Goal: Information Seeking & Learning: Learn about a topic

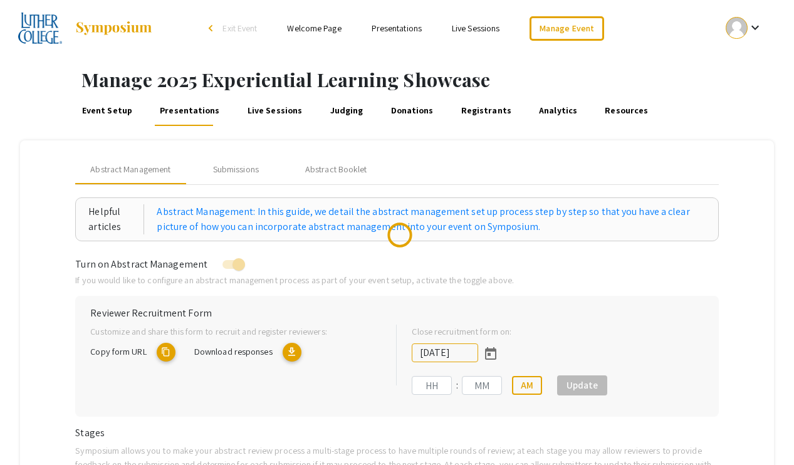
type input "9/18/2025"
type input "11"
type input "59"
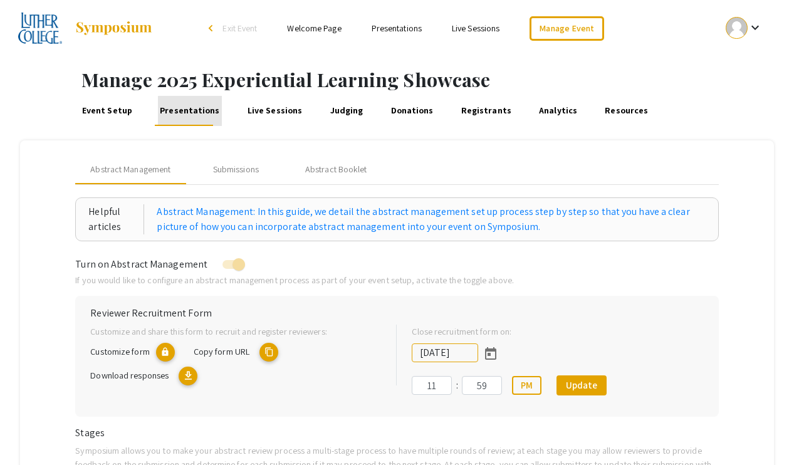
click at [202, 114] on link "Presentations" at bounding box center [190, 111] width 64 height 30
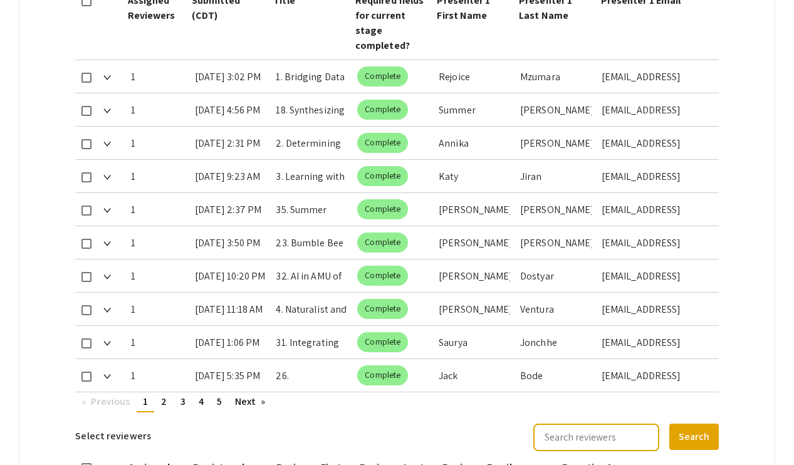
scroll to position [857, 0]
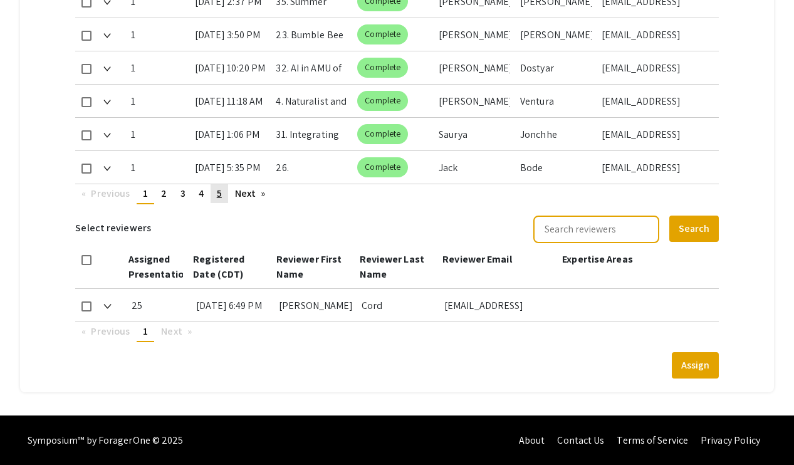
click at [227, 190] on link "page 5" at bounding box center [219, 193] width 18 height 19
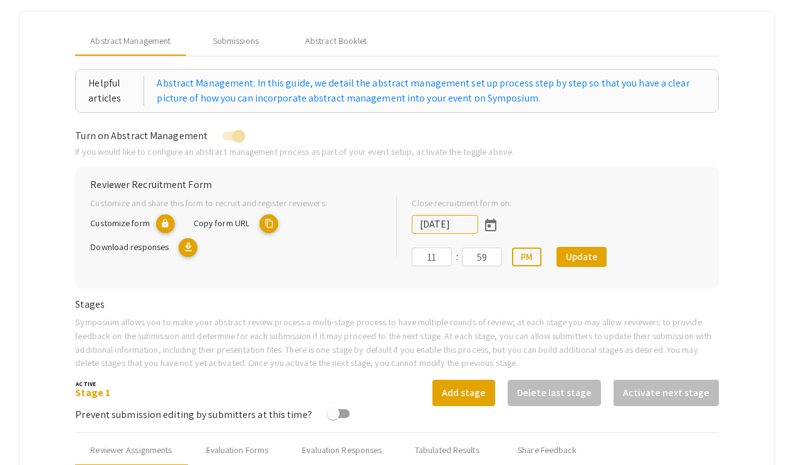
scroll to position [0, 0]
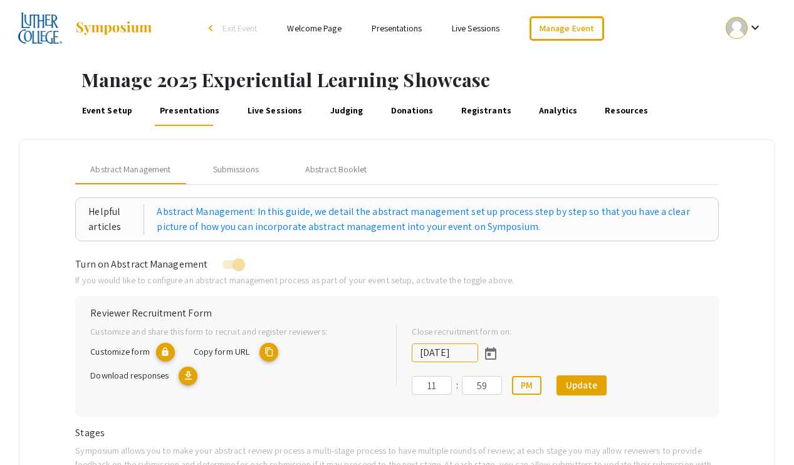
click at [323, 28] on link "Welcome Page" at bounding box center [314, 28] width 54 height 11
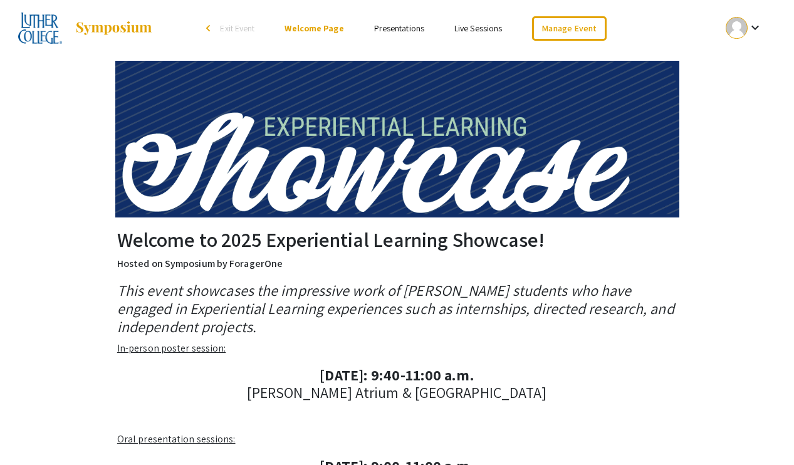
click at [83, 197] on div "Welcome to 2025 Experiential Learning Showcase! Hosted on Symposium by ForagerO…" at bounding box center [397, 394] width 796 height 677
click at [384, 30] on link "Presentations" at bounding box center [399, 28] width 50 height 11
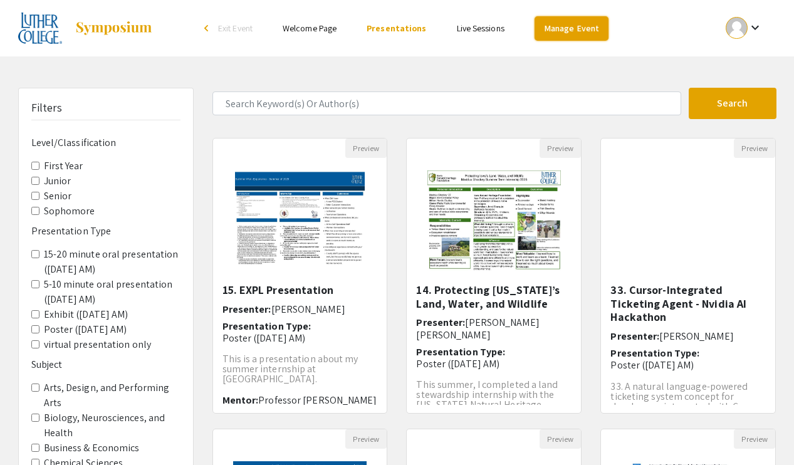
click at [573, 21] on link "Manage Event" at bounding box center [571, 28] width 74 height 24
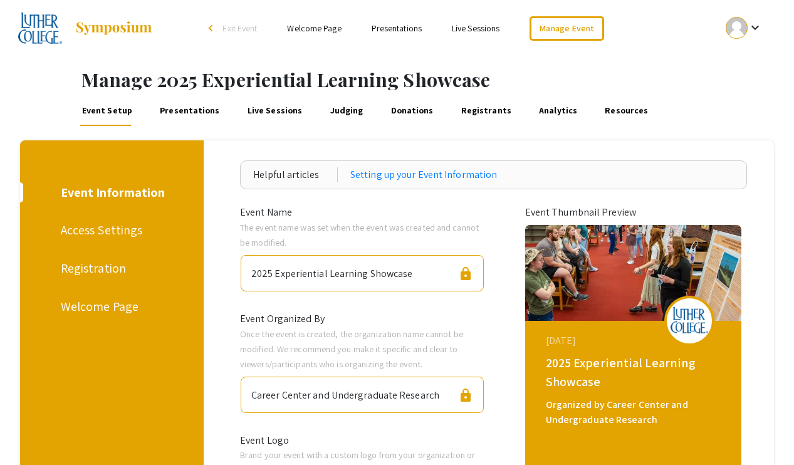
click at [103, 304] on div "Welcome Page" at bounding box center [110, 306] width 98 height 19
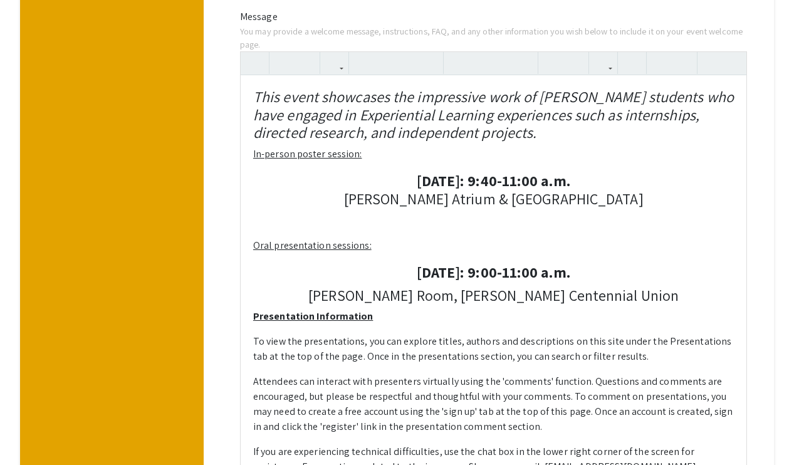
drag, startPoint x: 657, startPoint y: 170, endPoint x: 706, endPoint y: 174, distance: 49.0
click at [706, 174] on div "This event showcases the impressive work of Luther students who have engaged in…" at bounding box center [494, 304] width 506 height 458
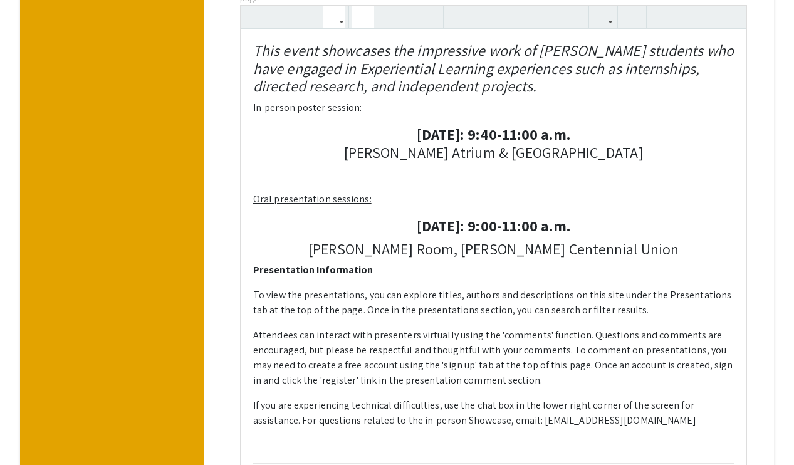
scroll to position [544, 0]
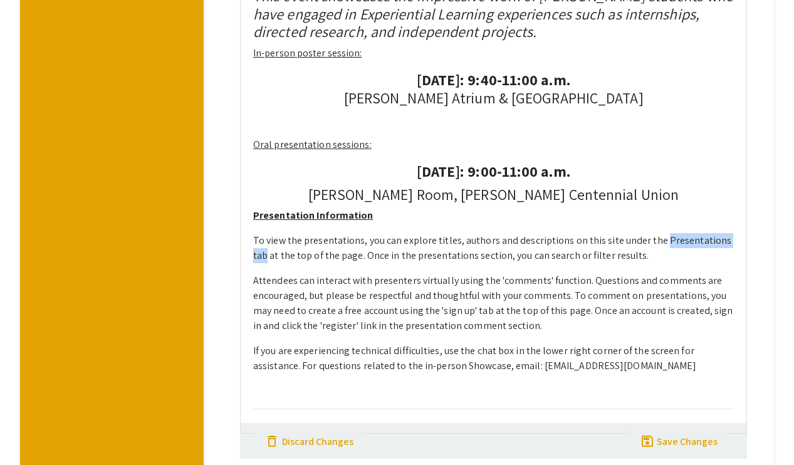
drag, startPoint x: 658, startPoint y: 240, endPoint x: 732, endPoint y: 242, distance: 74.6
click at [732, 242] on p "To view the presentations, you can explore titles, authors and descriptions on …" at bounding box center [493, 248] width 481 height 30
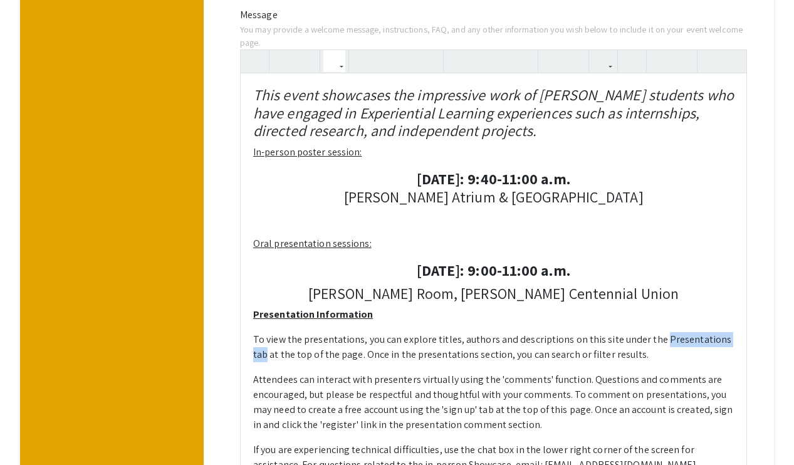
scroll to position [403, 0]
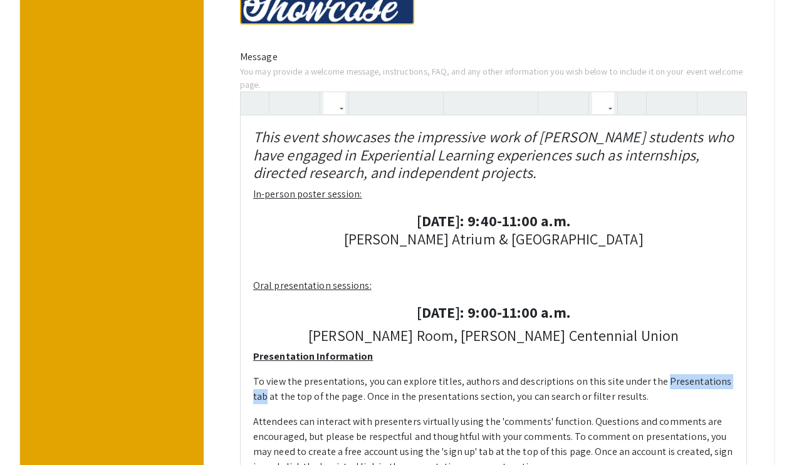
click at [603, 107] on icon "button" at bounding box center [603, 103] width 11 height 21
click at [610, 130] on div "This event showcases the impressive work of Luther students who have engaged in…" at bounding box center [493, 332] width 507 height 483
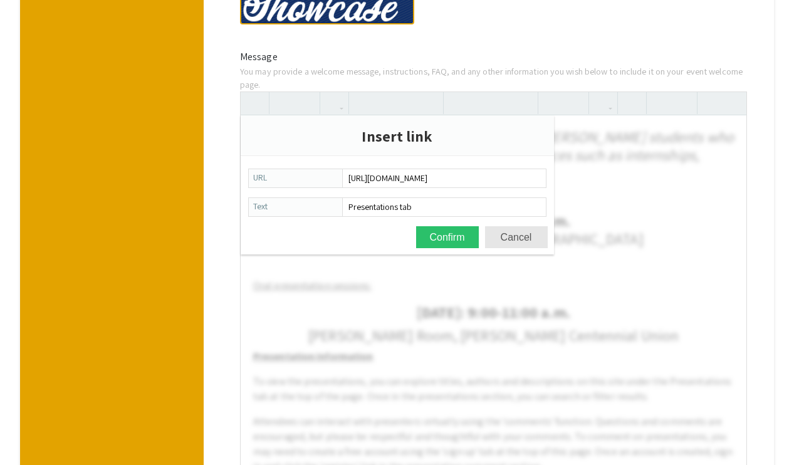
scroll to position [0, 126]
type input "https://symposium.foragerone.com/2025-experiential-learning-showcase/presentati…"
click at [459, 237] on button "Confirm" at bounding box center [447, 237] width 63 height 22
type textarea "<h4 style="text-align: left;"><em>This event showcases the impressive work of L…"
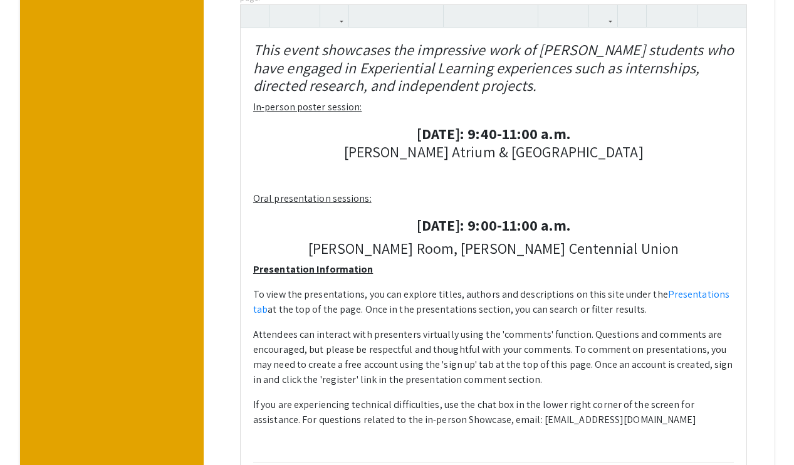
scroll to position [714, 0]
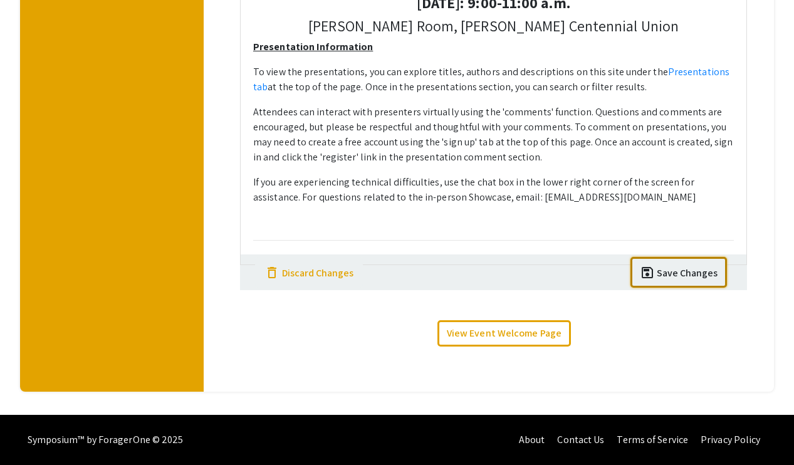
click at [688, 269] on div "Save Changes" at bounding box center [687, 273] width 61 height 15
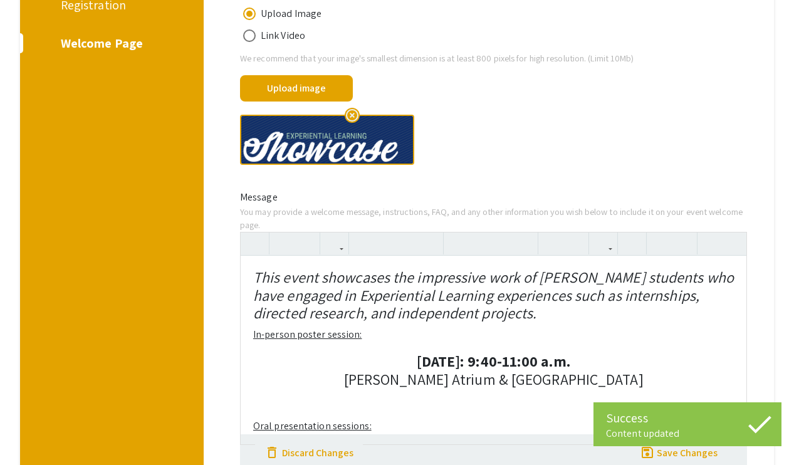
scroll to position [0, 0]
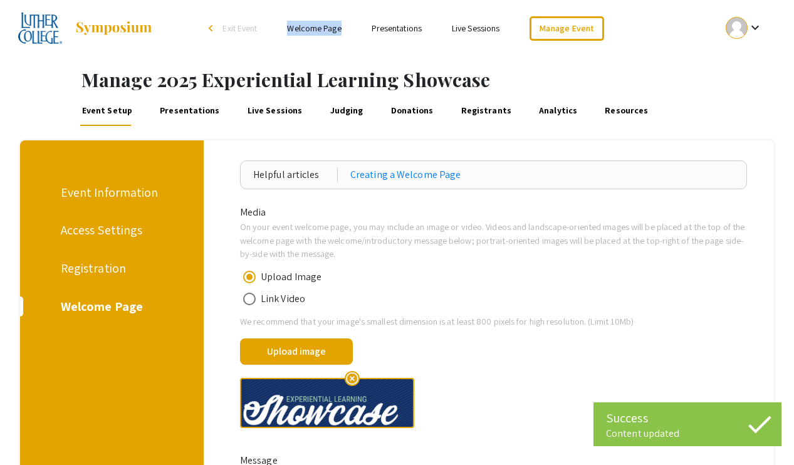
drag, startPoint x: 331, startPoint y: 25, endPoint x: 411, endPoint y: 1, distance: 83.0
click at [0, 0] on div "Skip navigation arrow_back_ios Exit Event Welcome Page Presentations Live Sessi…" at bounding box center [397, 28] width 794 height 56
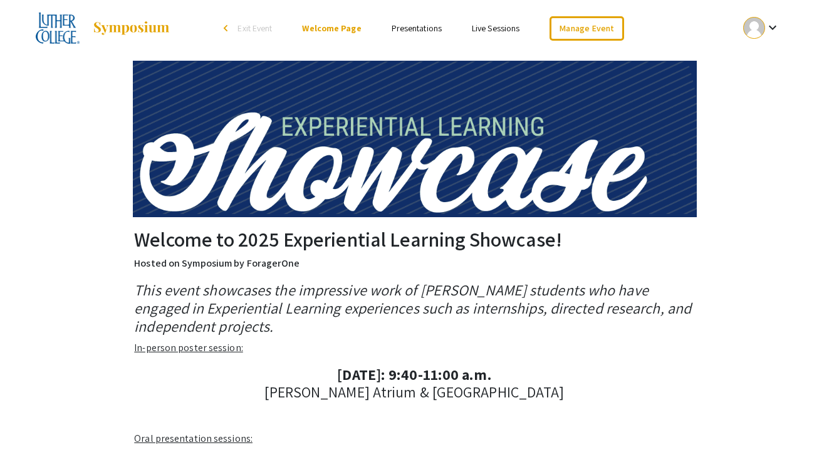
click at [424, 33] on link "Presentations" at bounding box center [417, 28] width 50 height 11
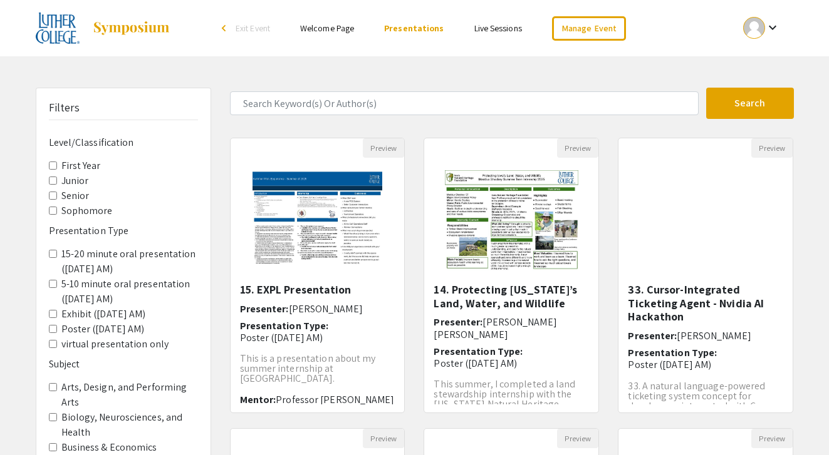
click at [86, 341] on label "virtual presentation only" at bounding box center [115, 344] width 108 height 15
click at [57, 341] on only "virtual presentation only" at bounding box center [53, 344] width 8 height 8
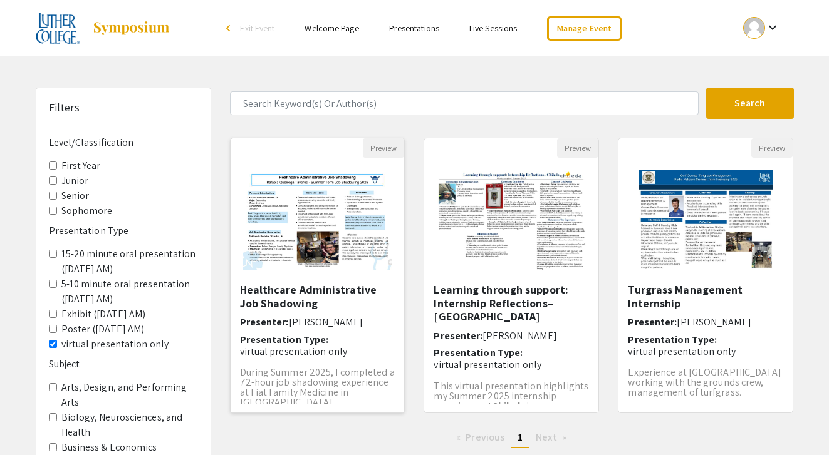
click at [305, 290] on h5 "Healthcare Administrative Job Shadowing" at bounding box center [317, 296] width 155 height 27
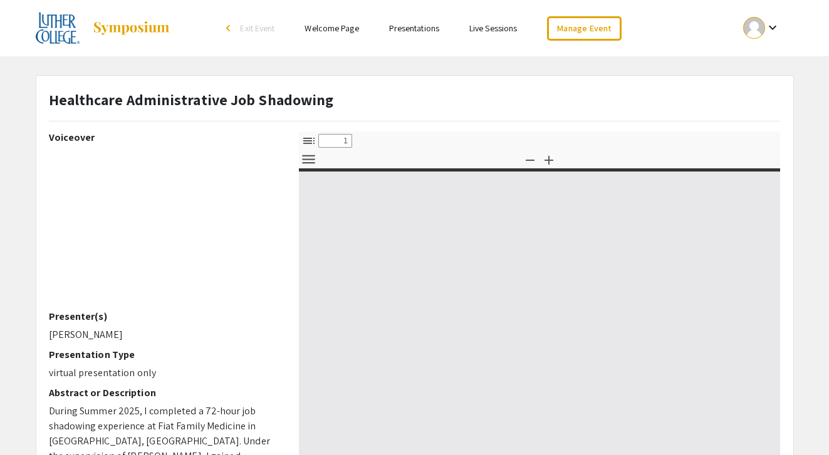
select select "custom"
type input "0"
select select "custom"
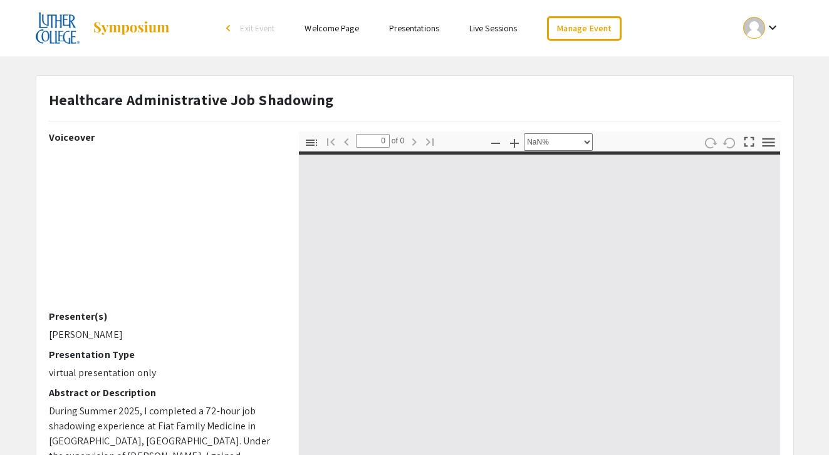
type input "1"
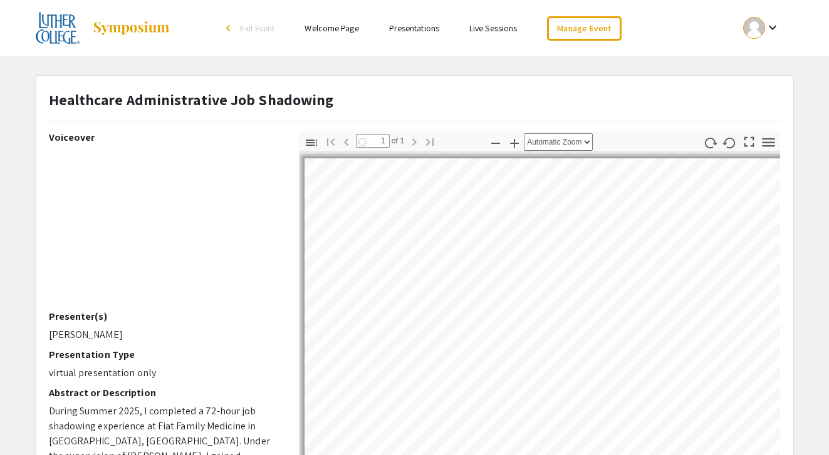
select select "auto"
